Goal: Task Accomplishment & Management: Manage account settings

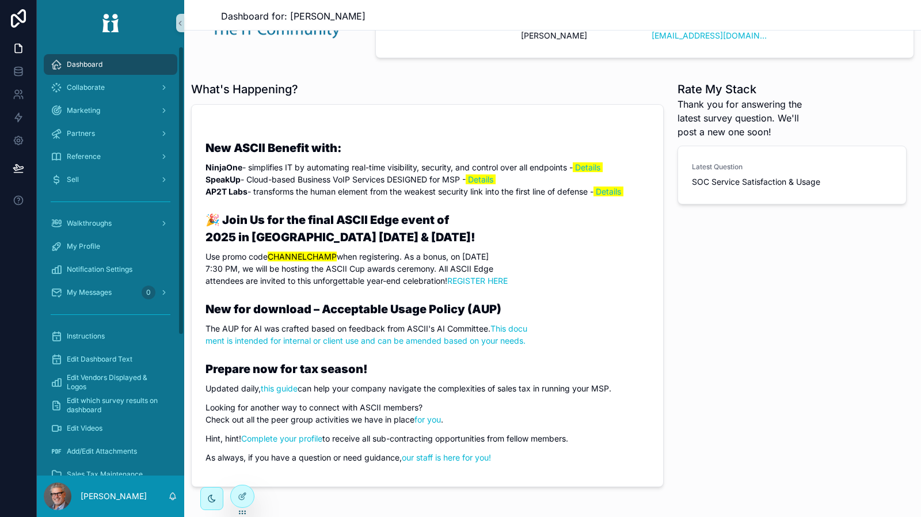
scroll to position [115, 0]
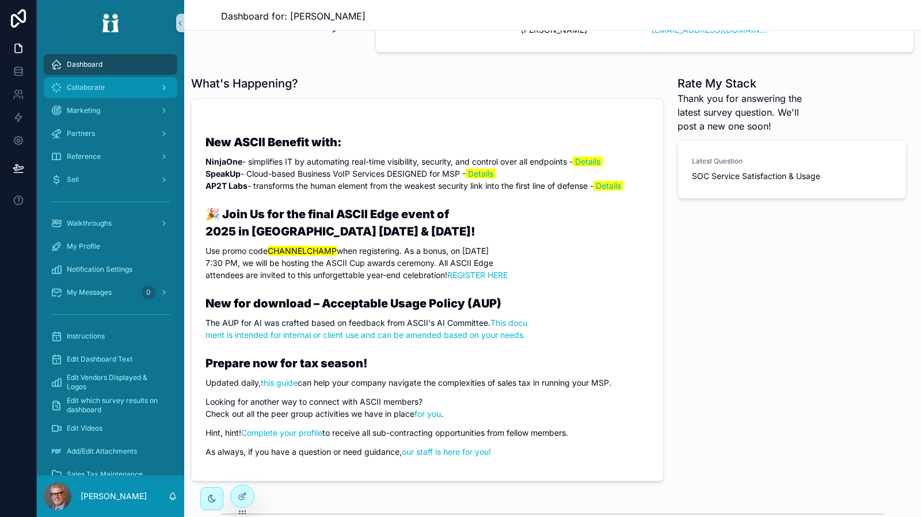
click at [122, 93] on div "Collaborate" at bounding box center [111, 87] width 120 height 18
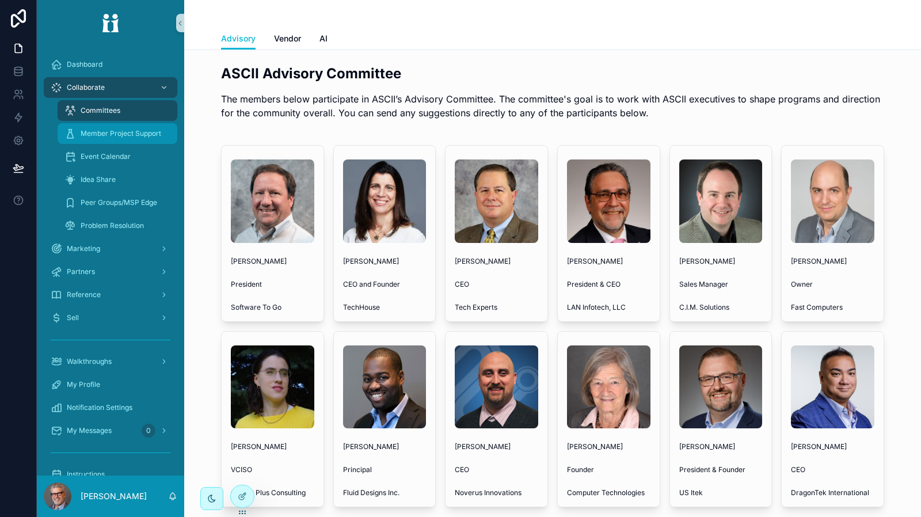
click at [119, 135] on span "Member Project Support" at bounding box center [121, 133] width 81 height 9
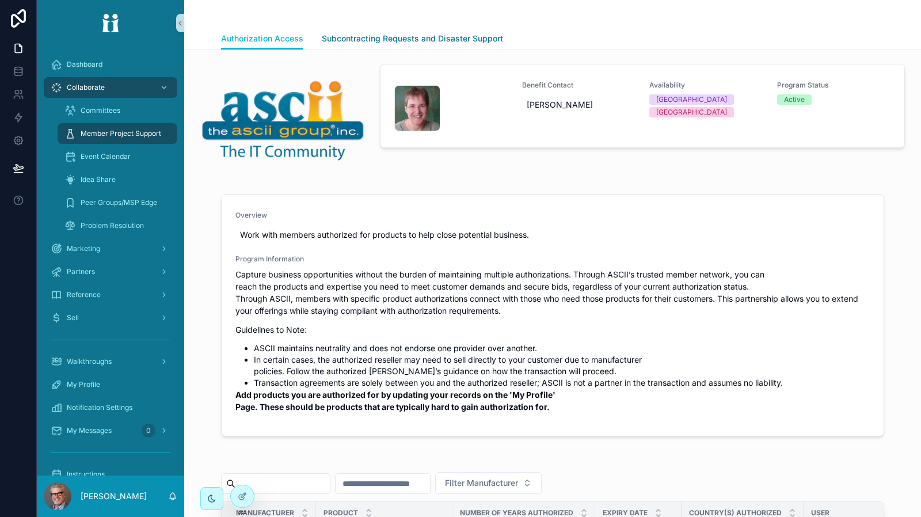
click at [439, 40] on span "Subcontracting Requests and Disaster Support" at bounding box center [412, 39] width 181 height 12
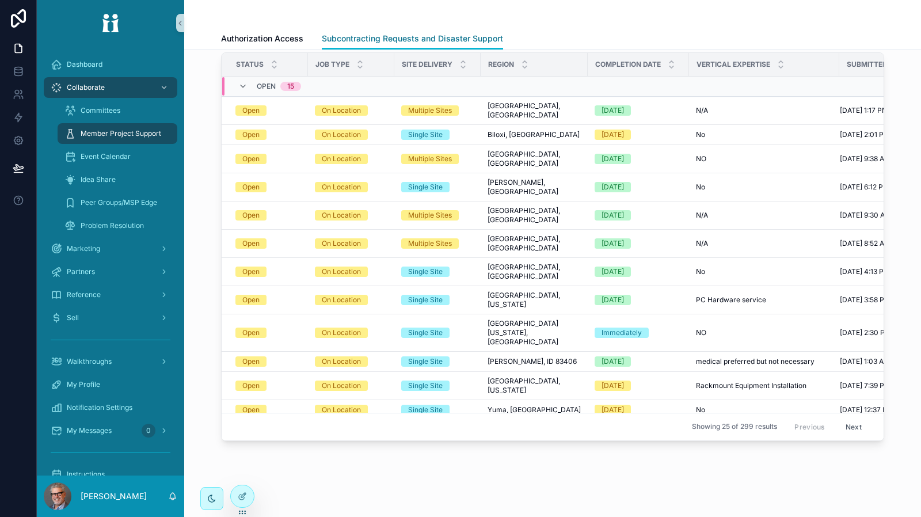
scroll to position [460, 0]
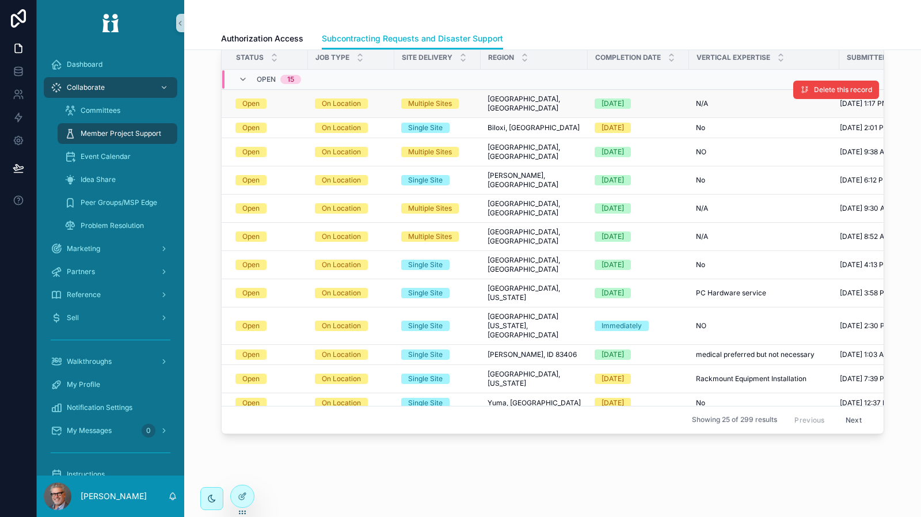
click at [624, 98] on div "Within four weeks" at bounding box center [612, 103] width 22 height 10
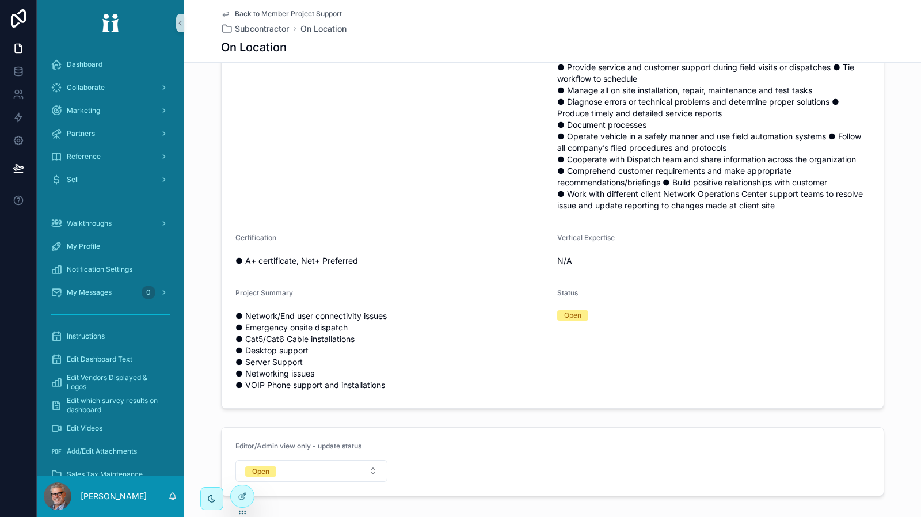
scroll to position [236, 0]
drag, startPoint x: 797, startPoint y: 216, endPoint x: 474, endPoint y: 84, distance: 349.4
click at [481, 69] on form "Posted By Greg Flores Job Type On Location Site Delivery Multiple Sites Region/…" at bounding box center [553, 152] width 662 height 516
click at [260, 241] on span "Certification" at bounding box center [255, 239] width 41 height 9
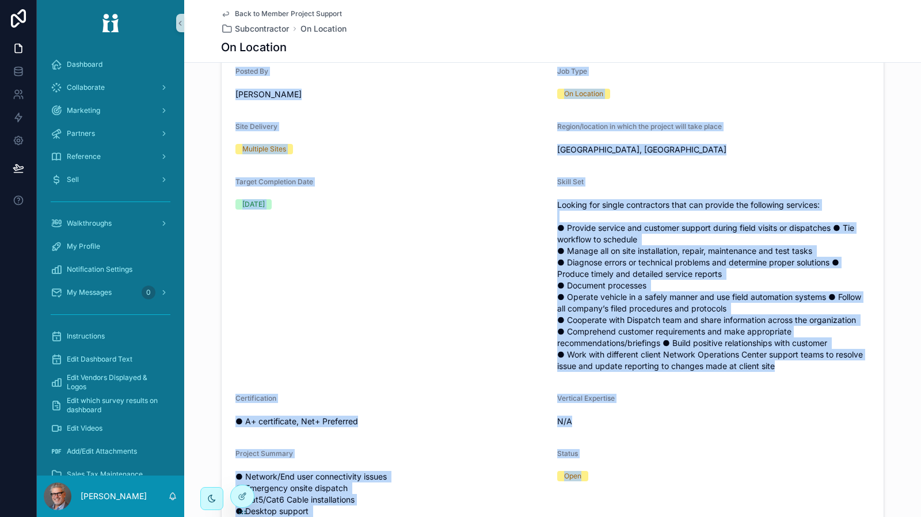
scroll to position [199, 0]
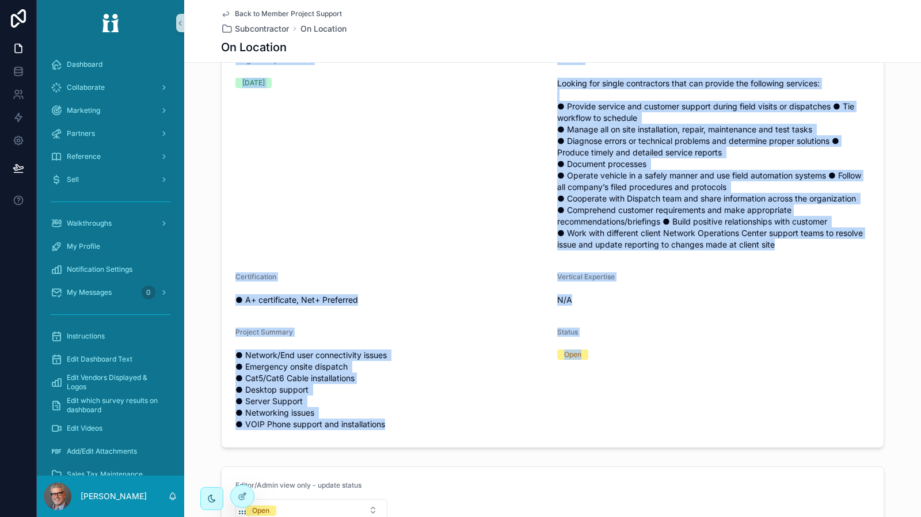
drag, startPoint x: 230, startPoint y: 140, endPoint x: 654, endPoint y: 422, distance: 509.1
click at [654, 422] on form "Posted By Greg Flores Job Type On Location Site Delivery Multiple Sites Region/…" at bounding box center [553, 190] width 662 height 516
copy form "Posted By Greg Flores Job Type On Location Site Delivery Multiple Sites Region/…"
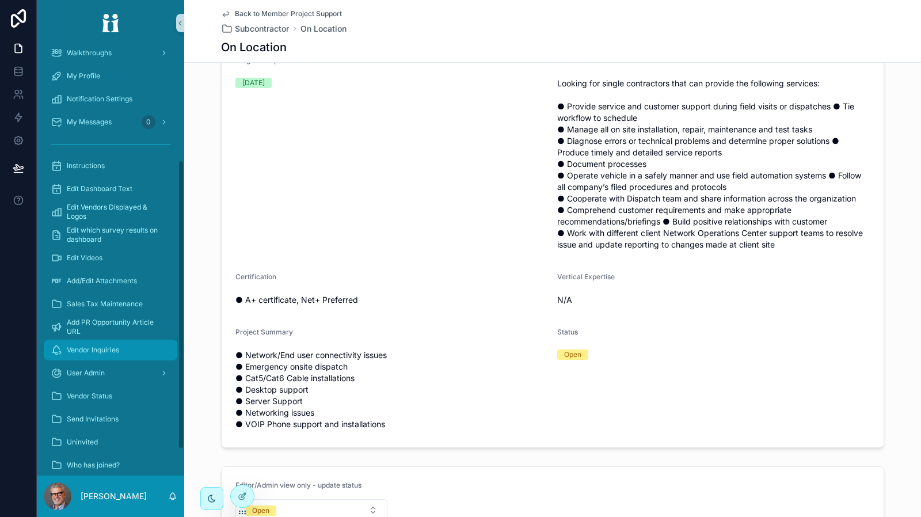
scroll to position [173, 0]
click at [136, 369] on div "User Admin" at bounding box center [111, 370] width 120 height 18
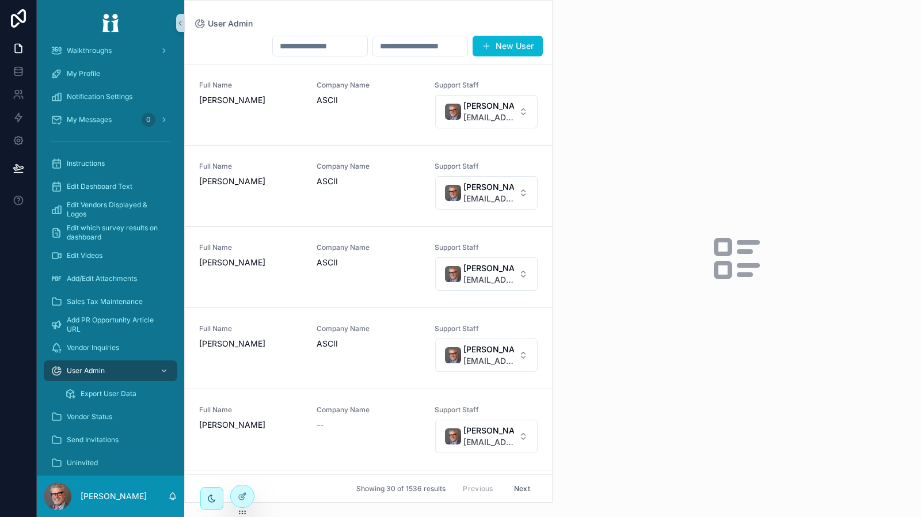
click at [304, 43] on input "scrollable content" at bounding box center [320, 46] width 94 height 16
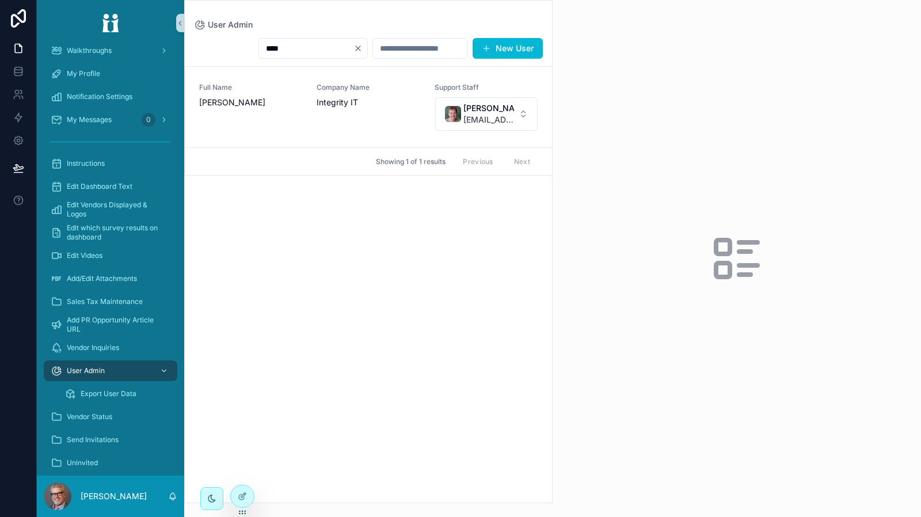
drag, startPoint x: 309, startPoint y: 48, endPoint x: 281, endPoint y: 48, distance: 27.6
click at [281, 48] on input "****" at bounding box center [306, 48] width 94 height 16
type input "******"
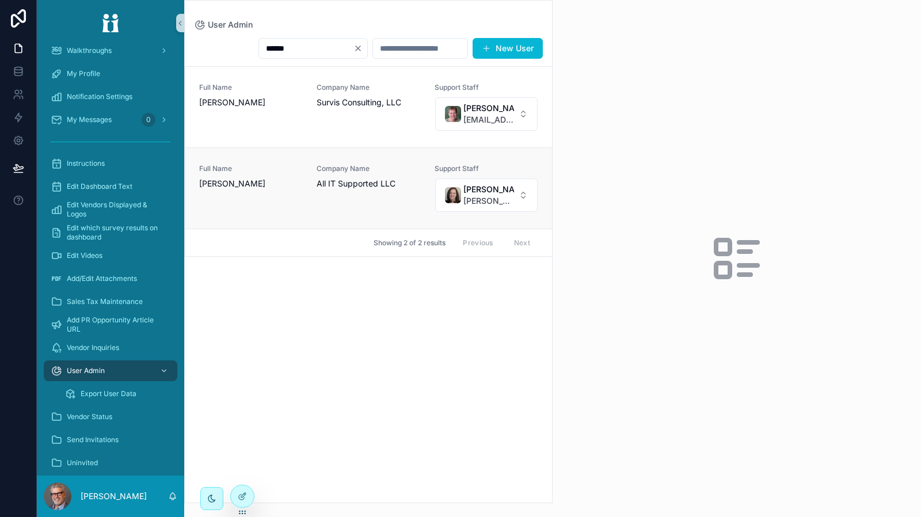
click at [307, 207] on div "Full Name Greg Flores Company Name All IT Supported LLC Support Staff Tara Kame…" at bounding box center [368, 188] width 339 height 48
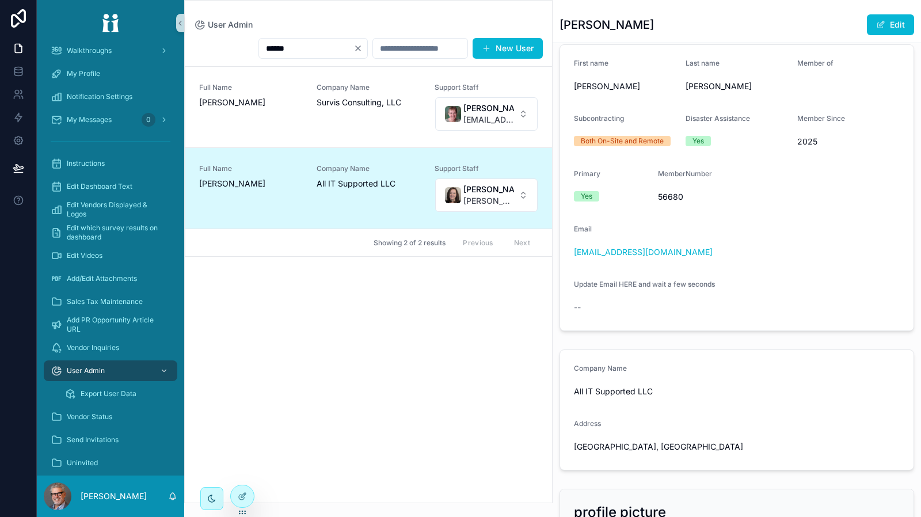
scroll to position [288, 0]
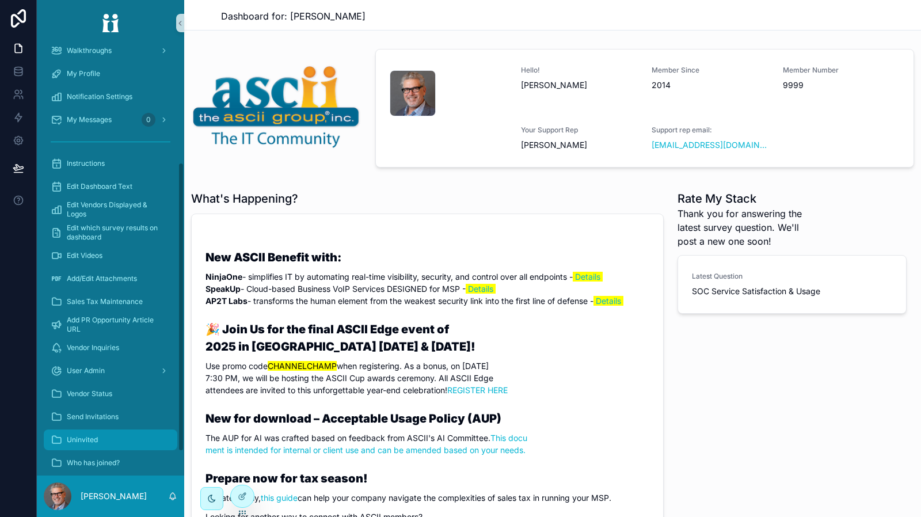
scroll to position [208, 0]
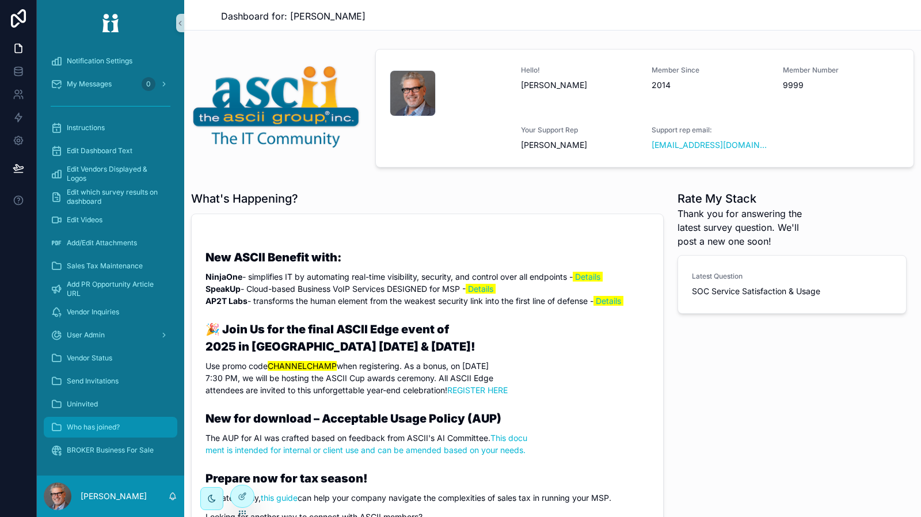
click at [107, 429] on span "Who has joined?" at bounding box center [93, 426] width 53 height 9
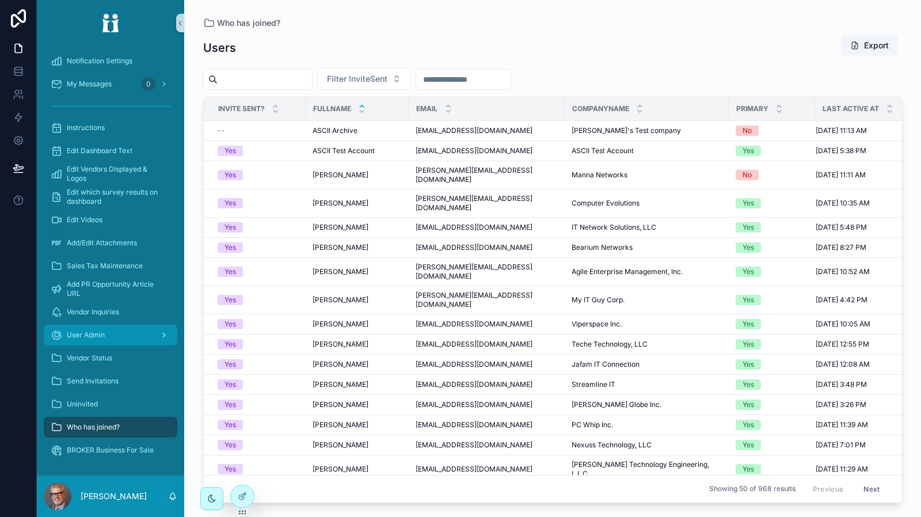
click at [103, 333] on span "User Admin" at bounding box center [86, 334] width 38 height 9
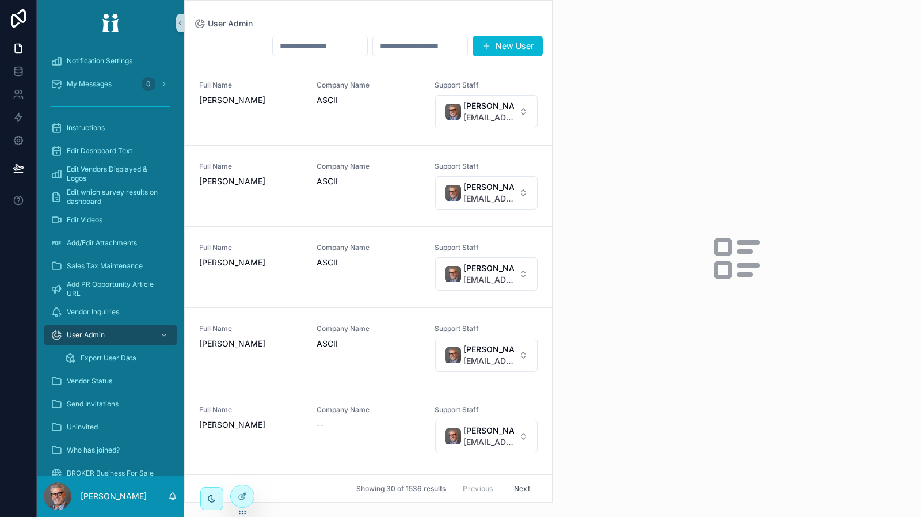
click at [299, 48] on input "scrollable content" at bounding box center [320, 46] width 94 height 16
type input "******"
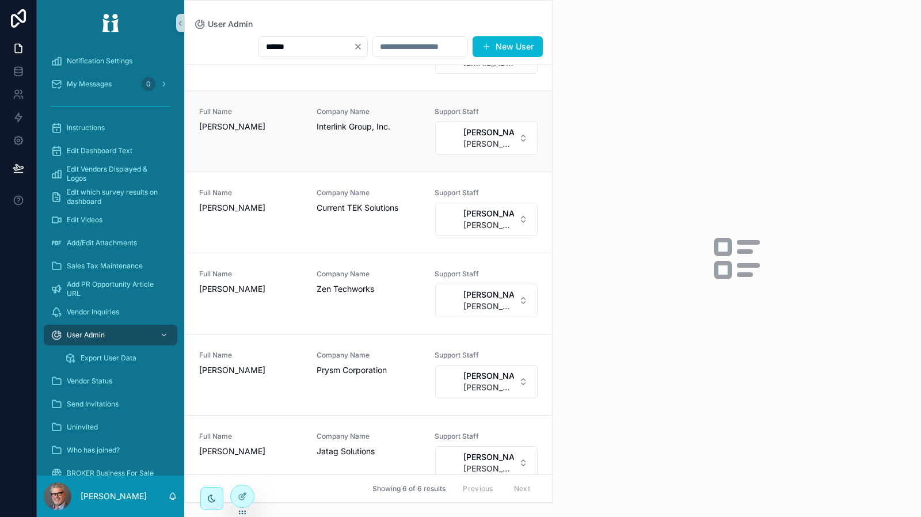
scroll to position [58, 0]
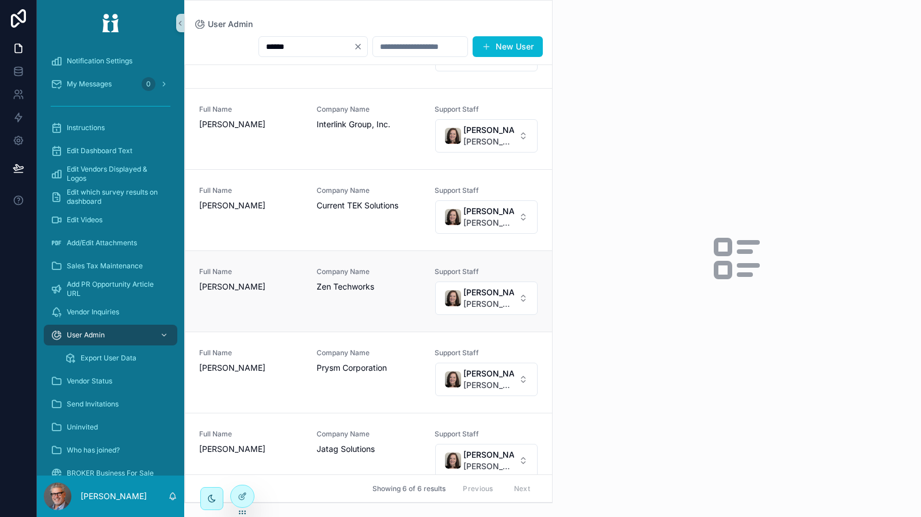
click at [365, 292] on span "Zen Techworks" at bounding box center [368, 287] width 104 height 12
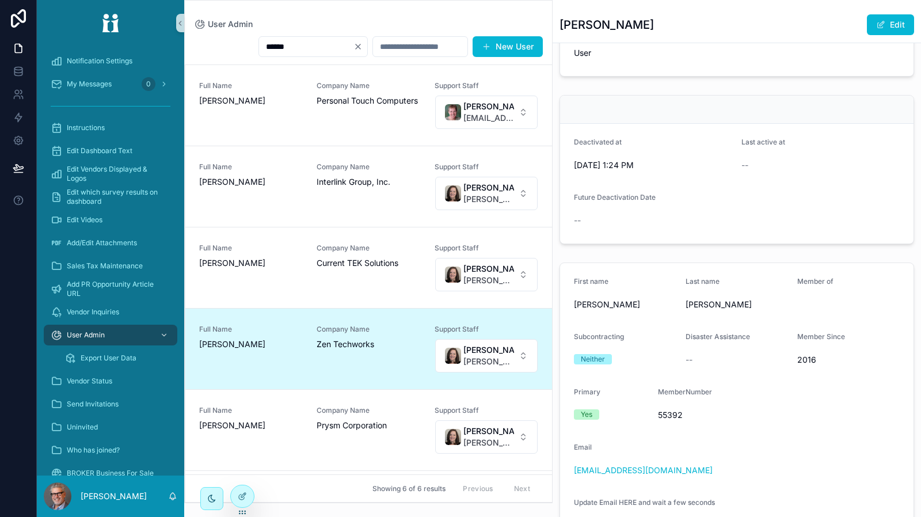
scroll to position [58, 0]
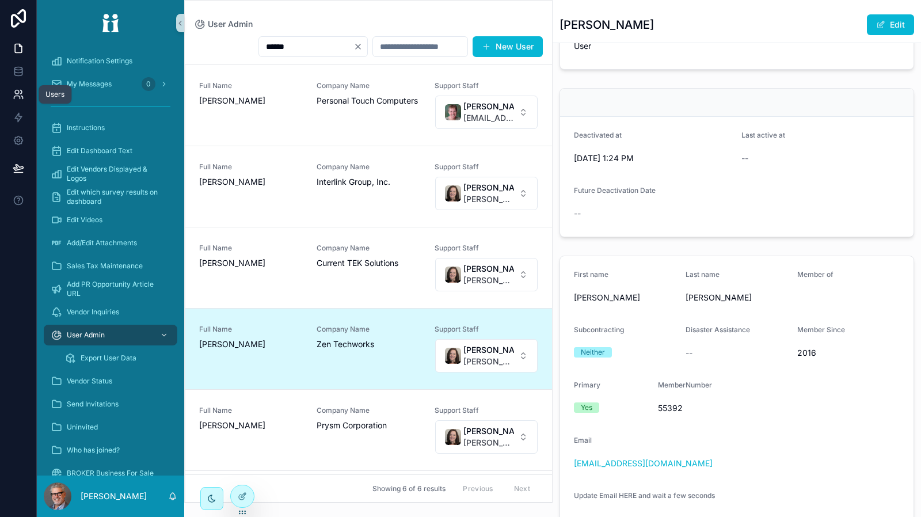
click at [18, 91] on icon at bounding box center [19, 95] width 12 height 12
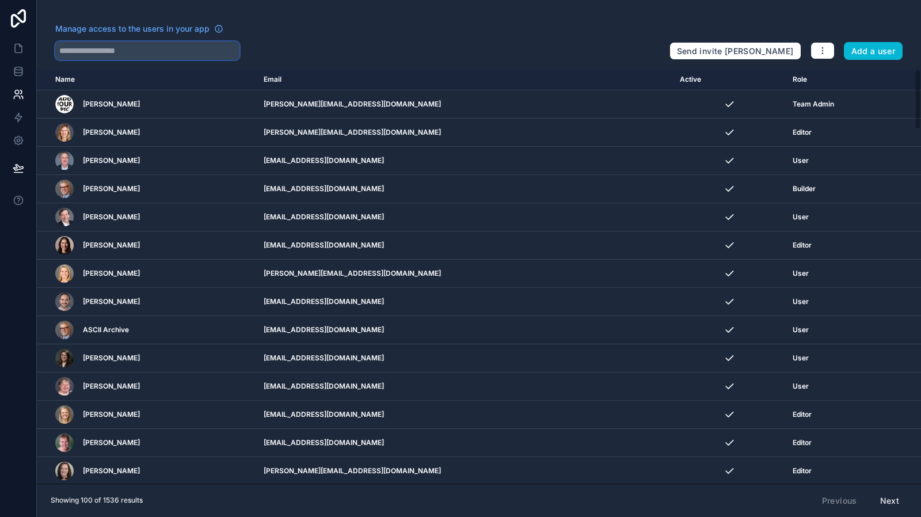
click at [159, 52] on input "text" at bounding box center [147, 50] width 184 height 18
click at [165, 49] on input "text" at bounding box center [147, 50] width 184 height 18
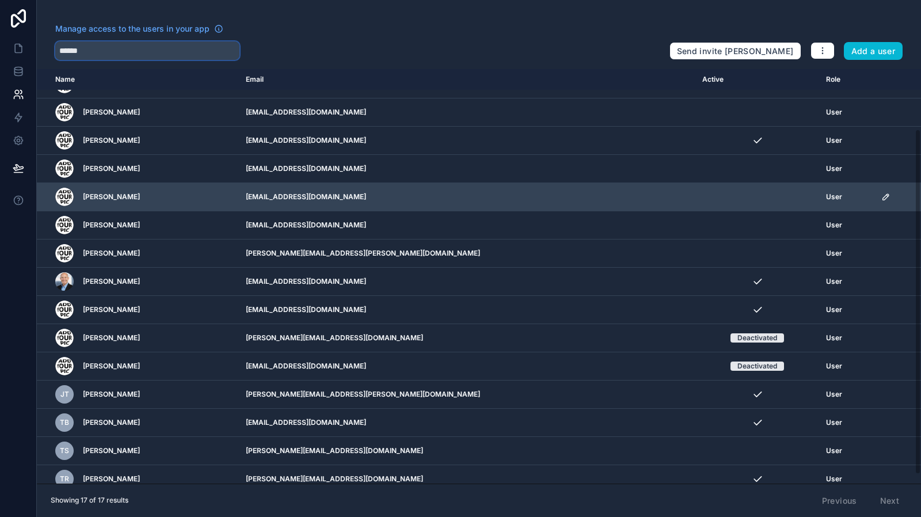
scroll to position [82, 0]
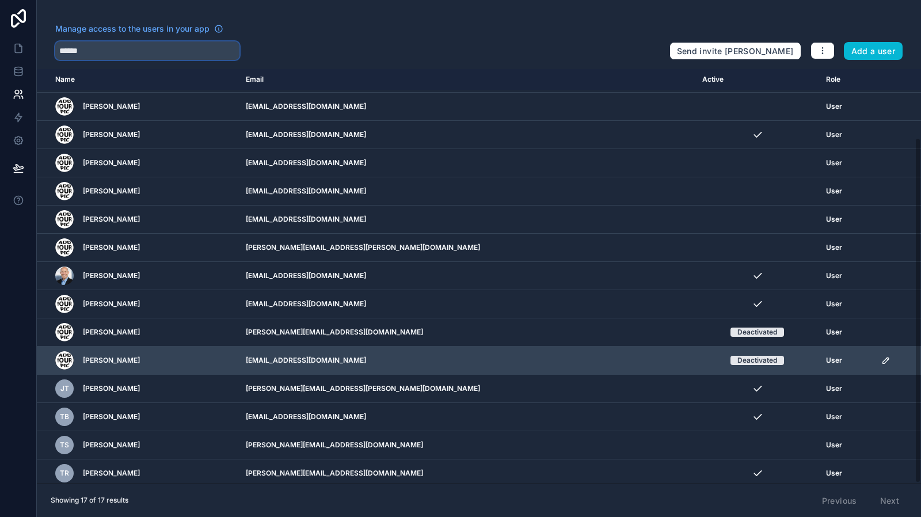
type input "******"
click at [883, 358] on icon "scrollable content" at bounding box center [886, 360] width 6 height 6
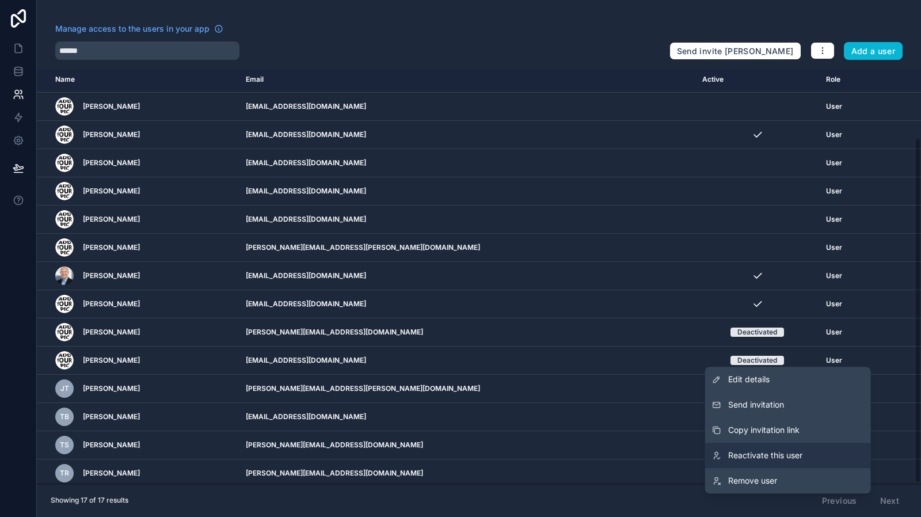
click at [765, 451] on span "Reactivate this user" at bounding box center [765, 455] width 74 height 12
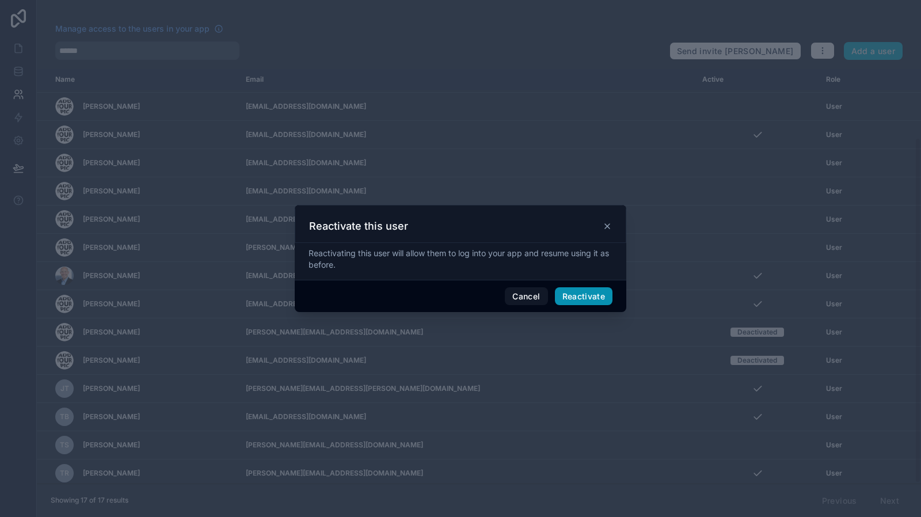
click at [584, 293] on button "Reactivate" at bounding box center [584, 296] width 58 height 18
click at [581, 294] on button "Reactivate" at bounding box center [584, 296] width 58 height 18
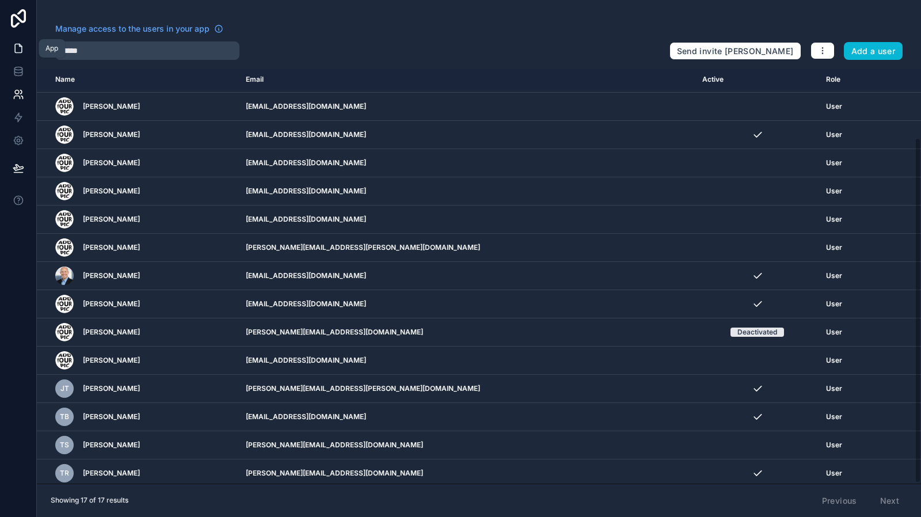
click at [20, 47] on icon at bounding box center [19, 49] width 12 height 12
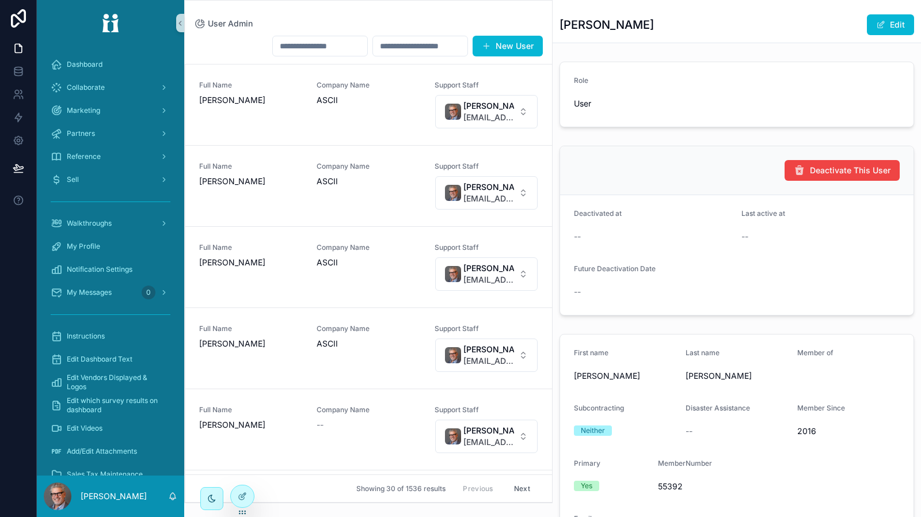
drag, startPoint x: 753, startPoint y: 25, endPoint x: 741, endPoint y: 18, distance: 13.4
click at [753, 25] on div "[PERSON_NAME] Edit" at bounding box center [736, 25] width 354 height 22
